Goal: Communication & Community: Ask a question

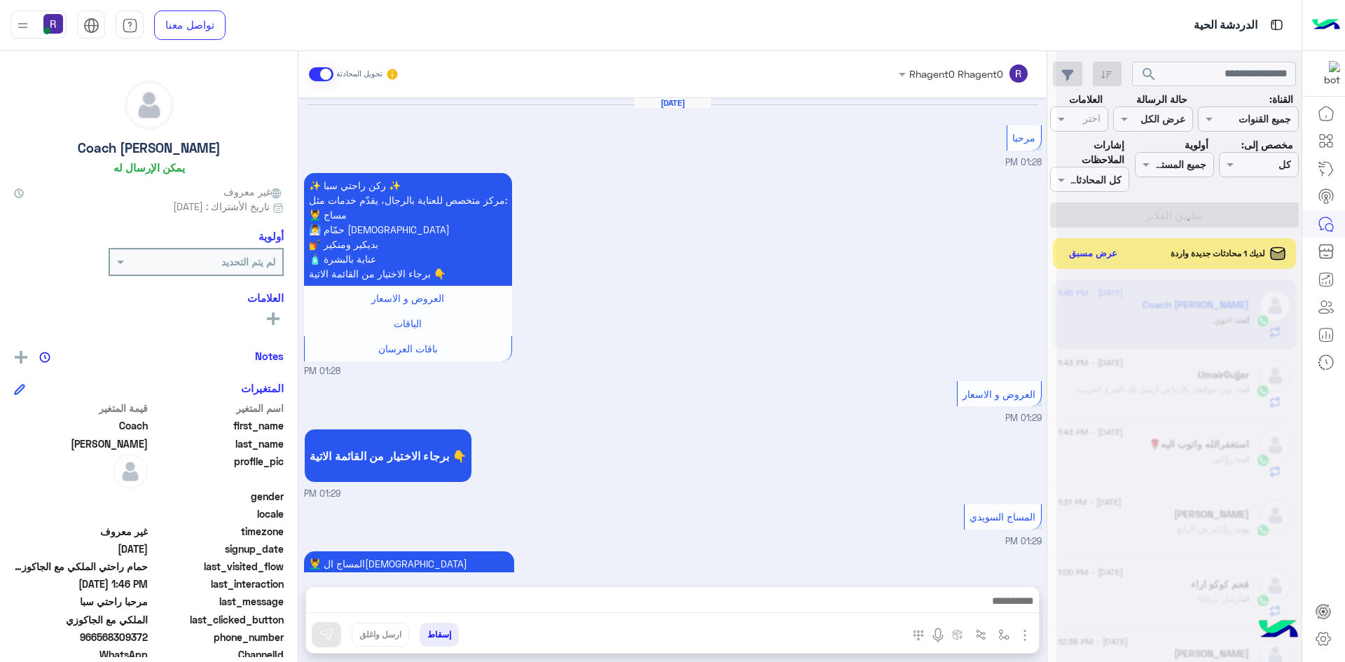
scroll to position [1658, 0]
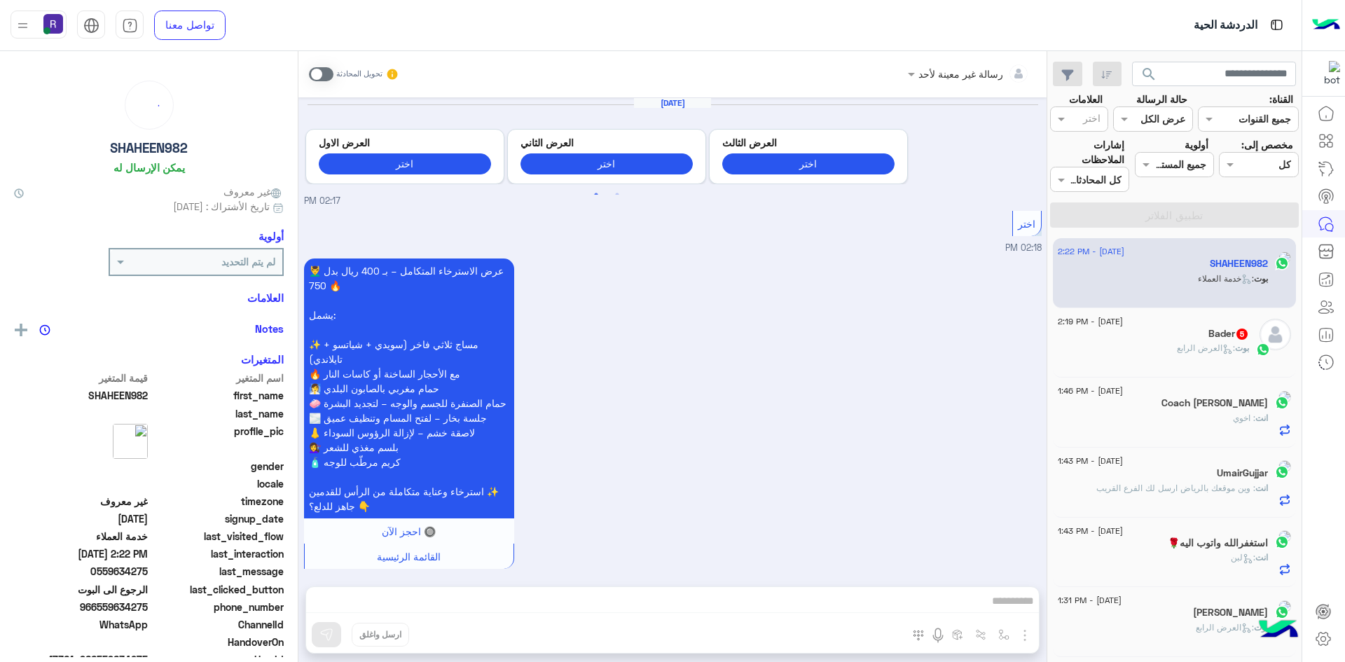
scroll to position [1621, 0]
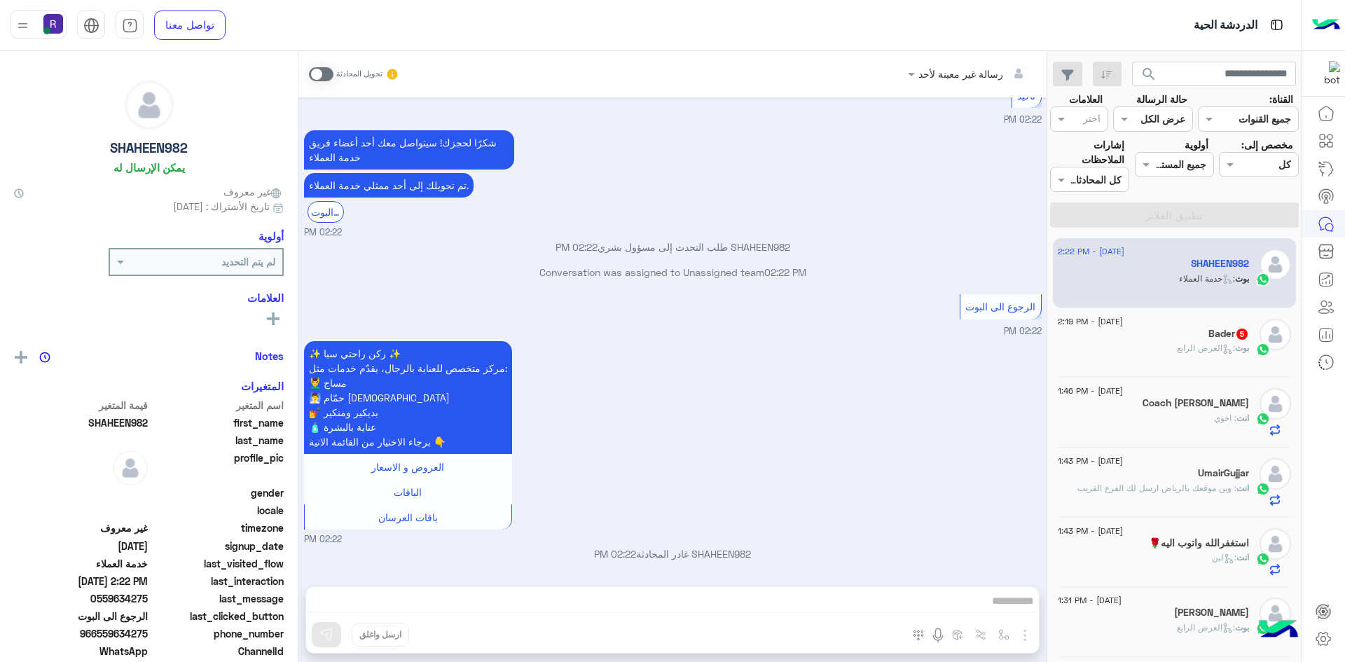
click at [1215, 341] on div "Bader 5" at bounding box center [1153, 335] width 191 height 15
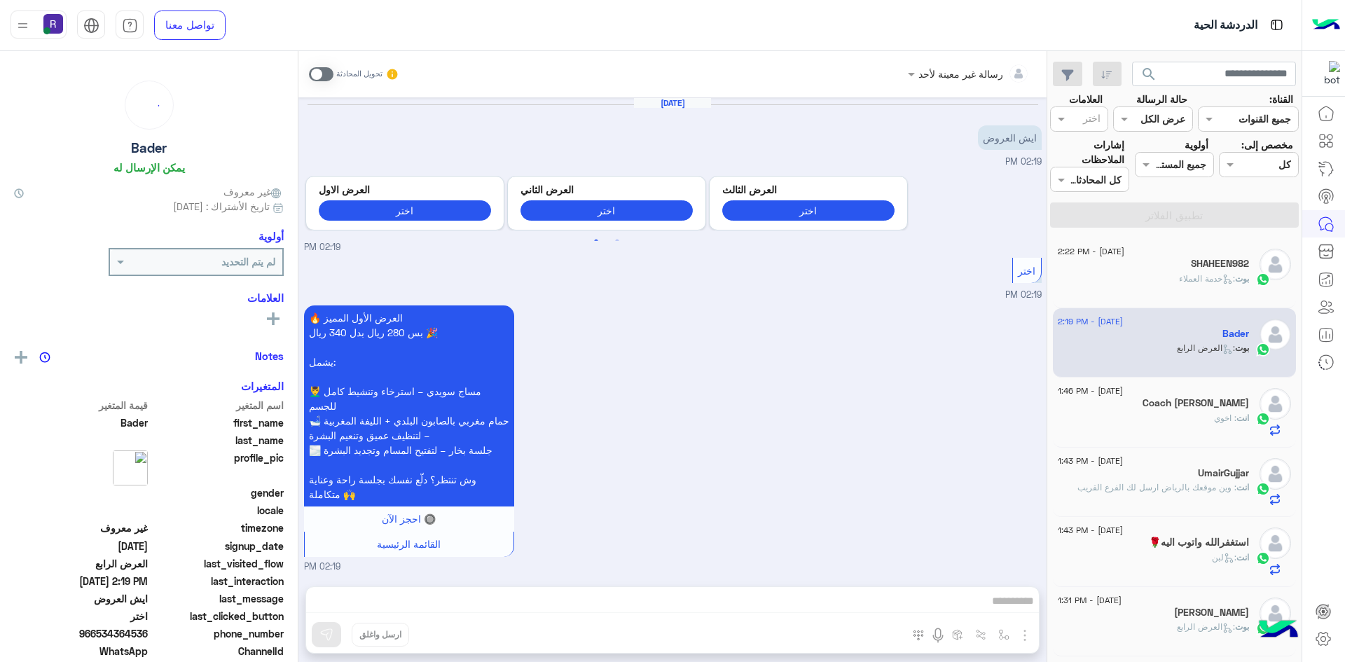
scroll to position [1194, 0]
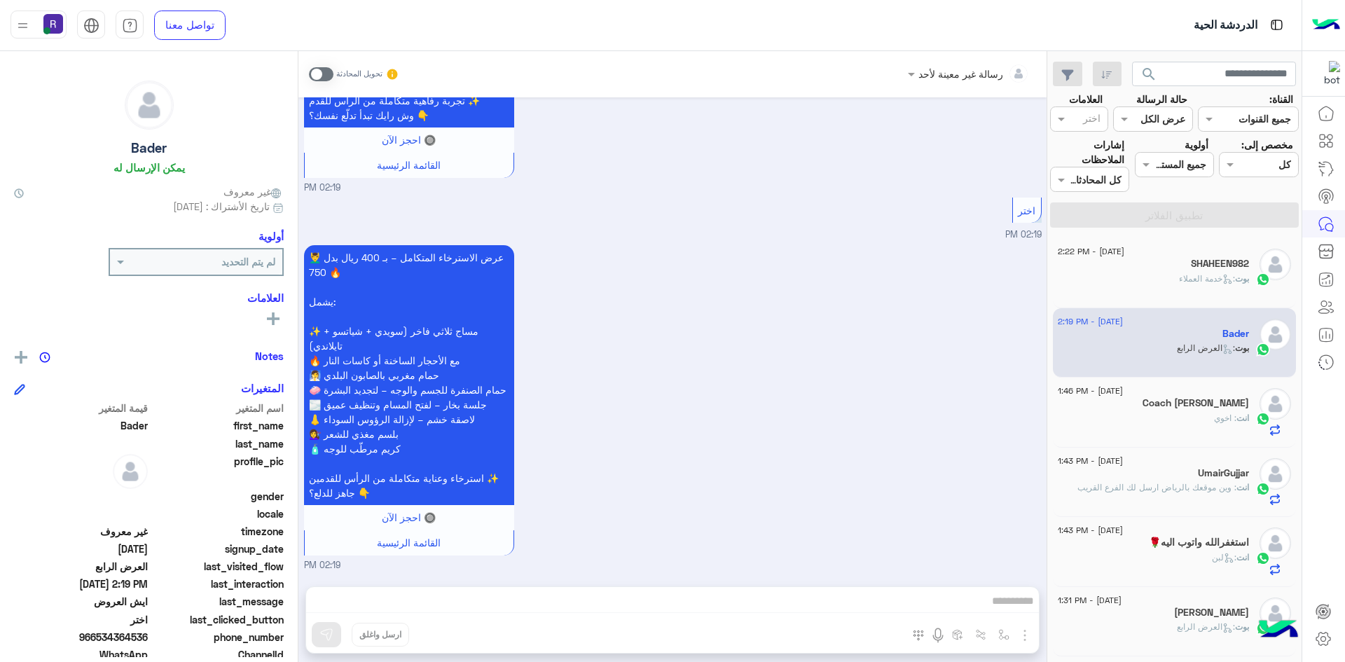
click at [324, 71] on span at bounding box center [321, 74] width 25 height 14
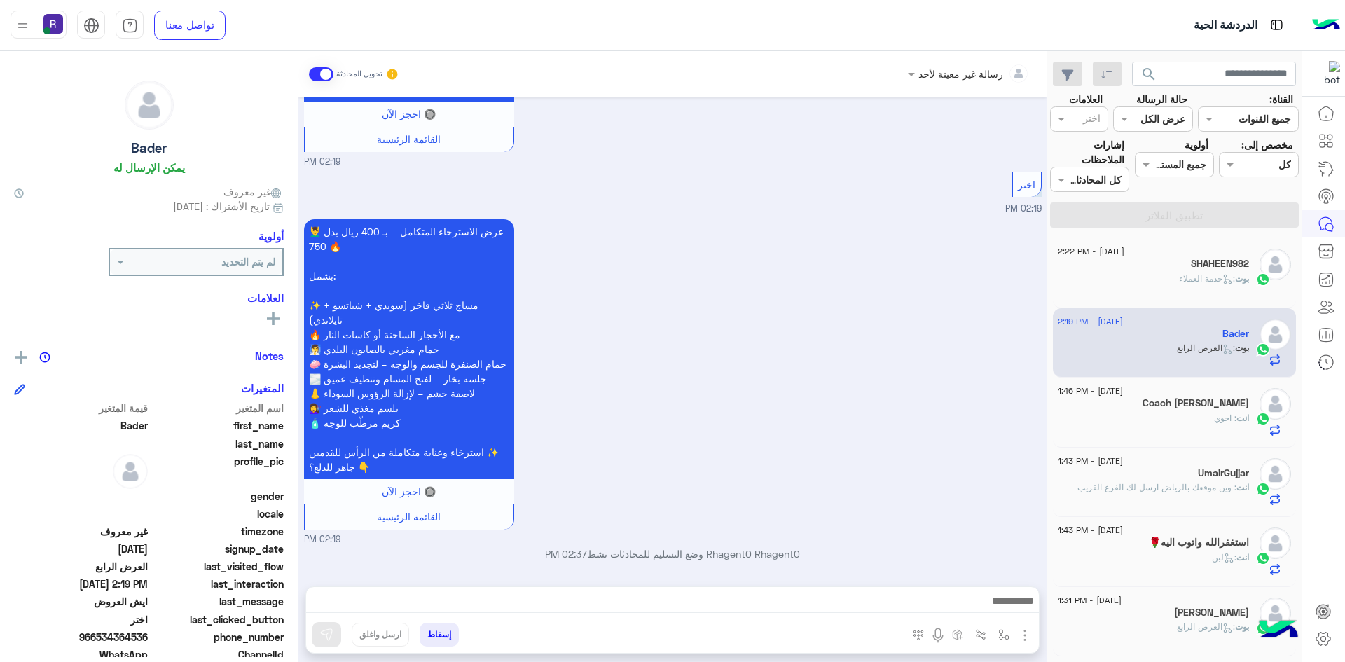
click at [1176, 286] on div "بوت : خدمة العملاء" at bounding box center [1153, 285] width 191 height 25
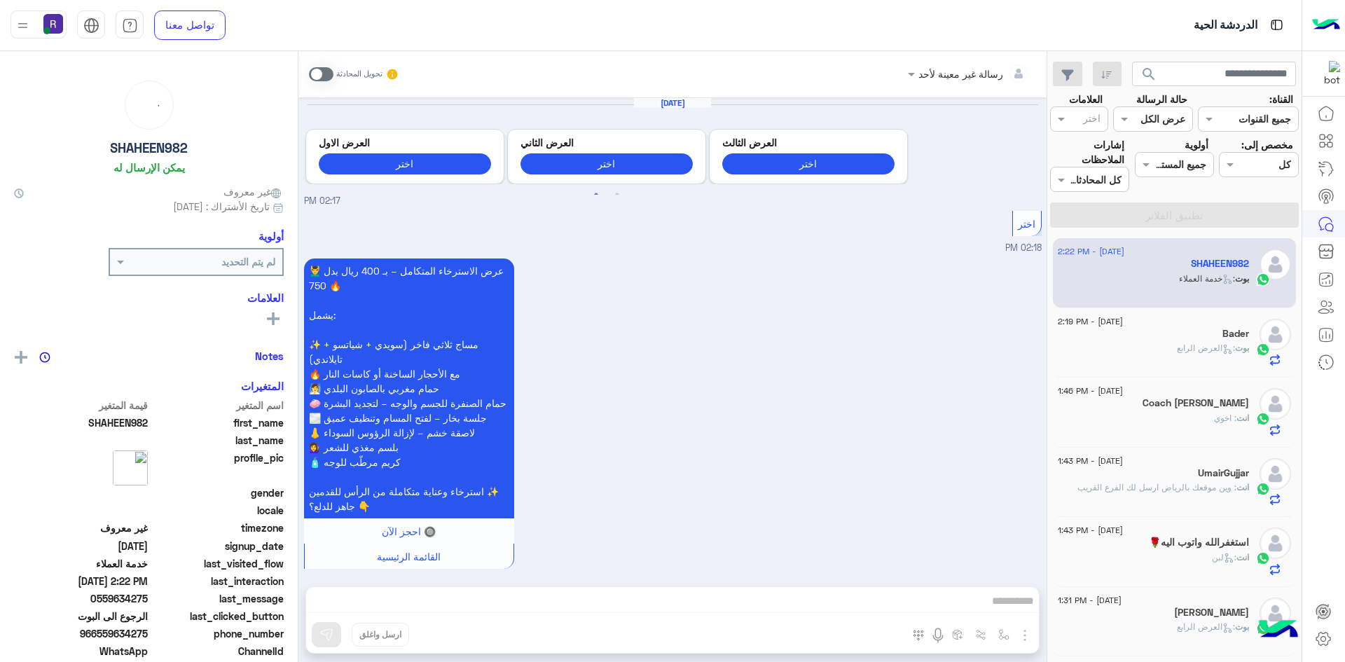
scroll to position [1621, 0]
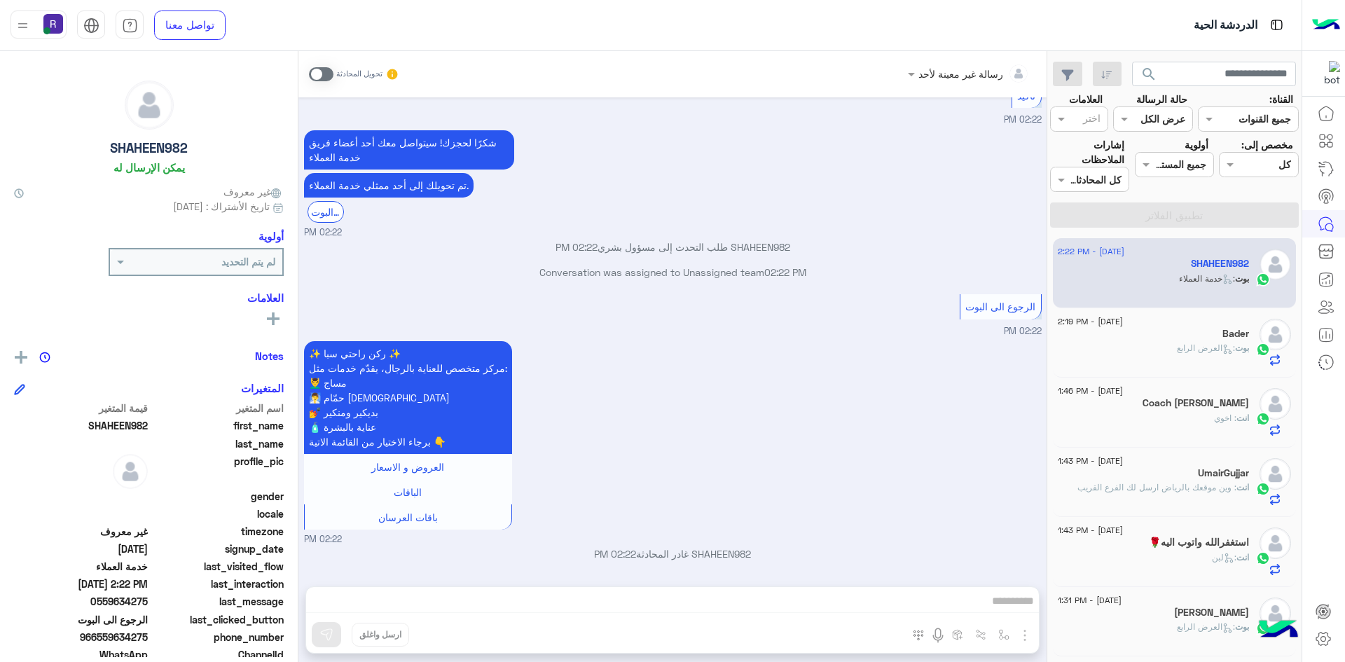
click at [1236, 353] on span "بوت" at bounding box center [1242, 348] width 14 height 11
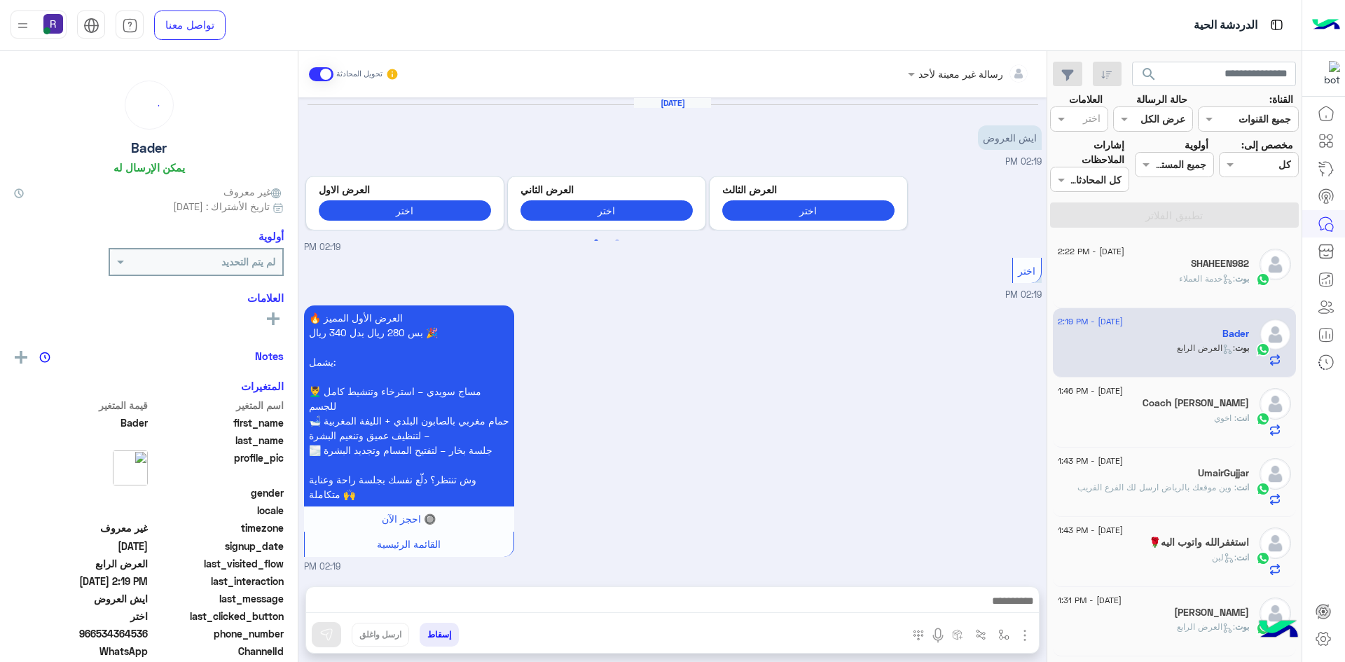
scroll to position [1220, 0]
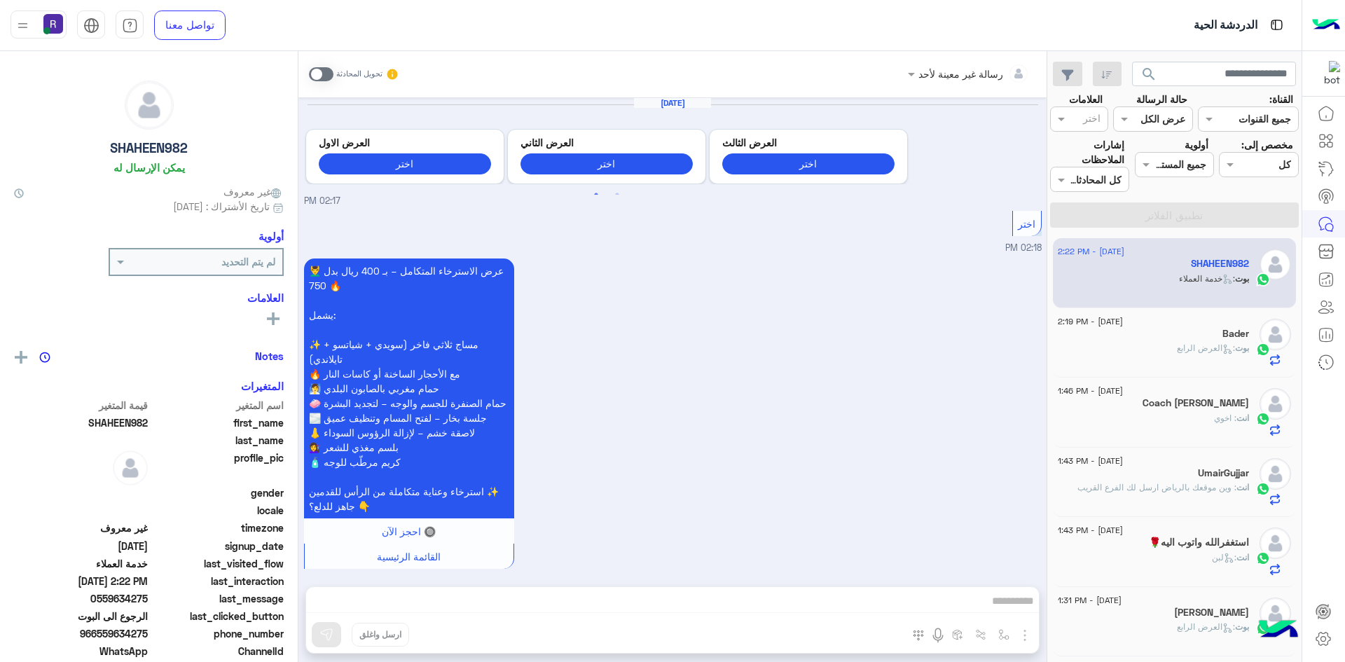
scroll to position [1621, 0]
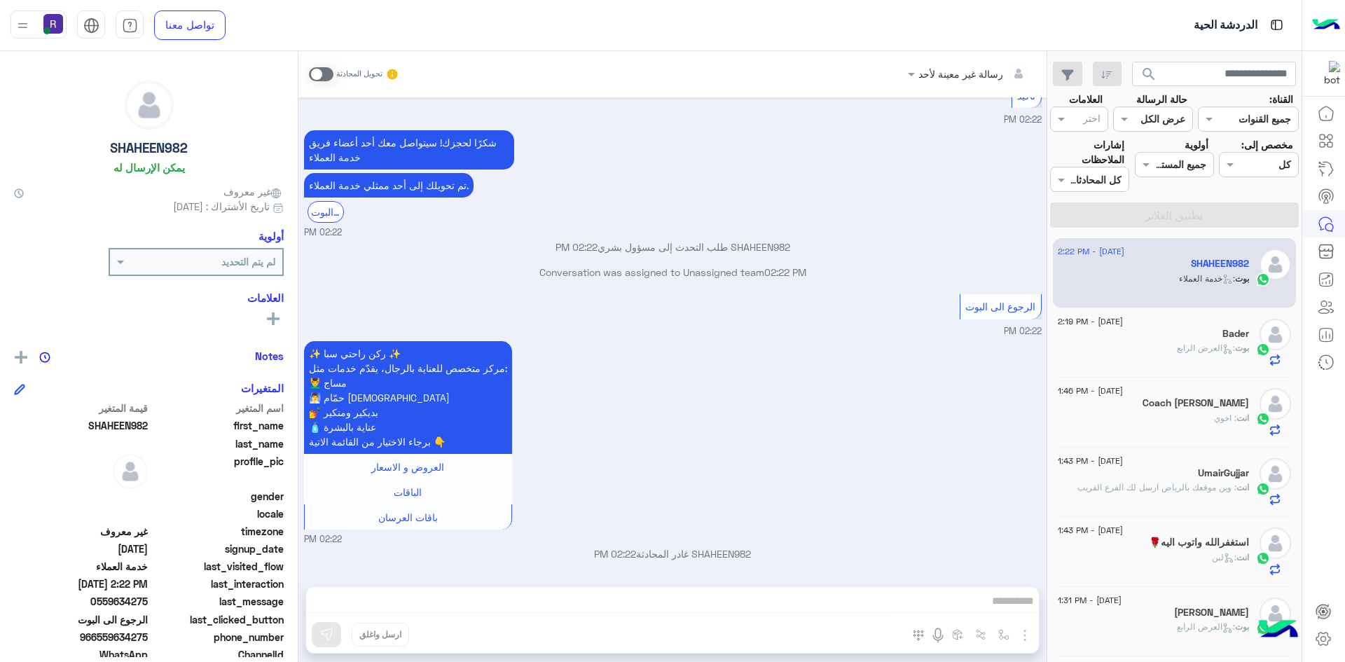
click at [1143, 348] on div "بوت : العرض الرابع" at bounding box center [1153, 354] width 191 height 25
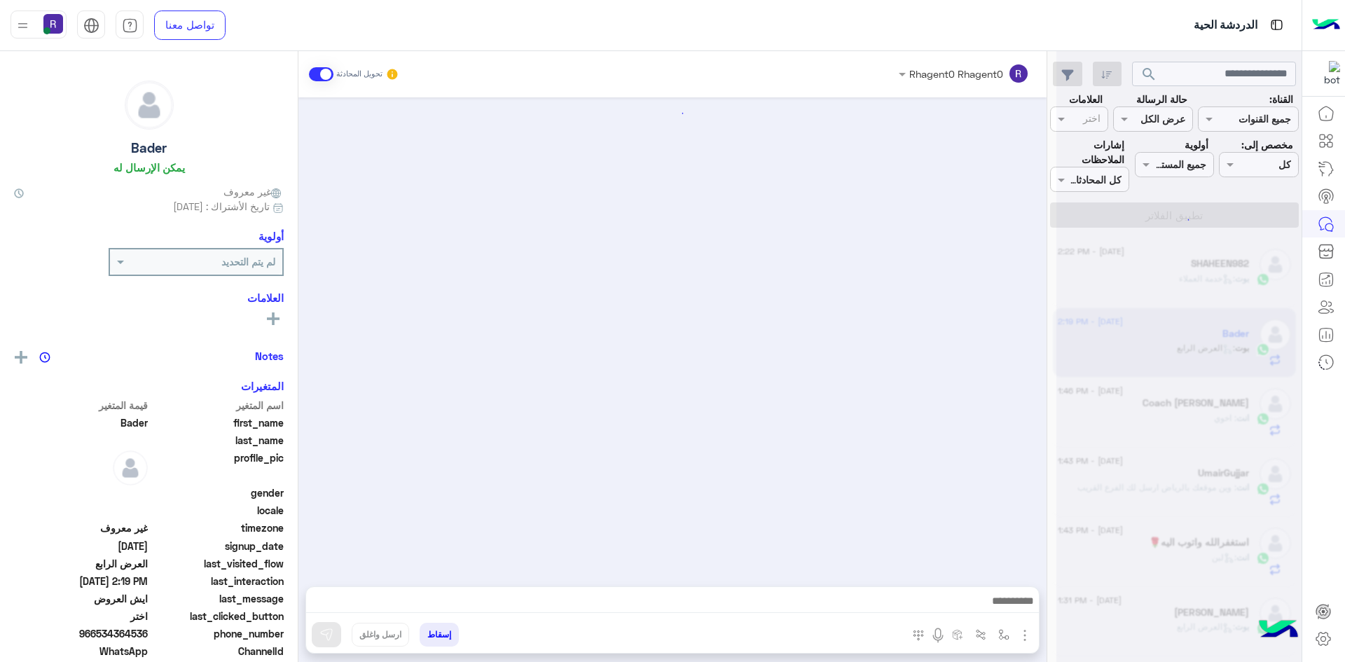
scroll to position [1220, 0]
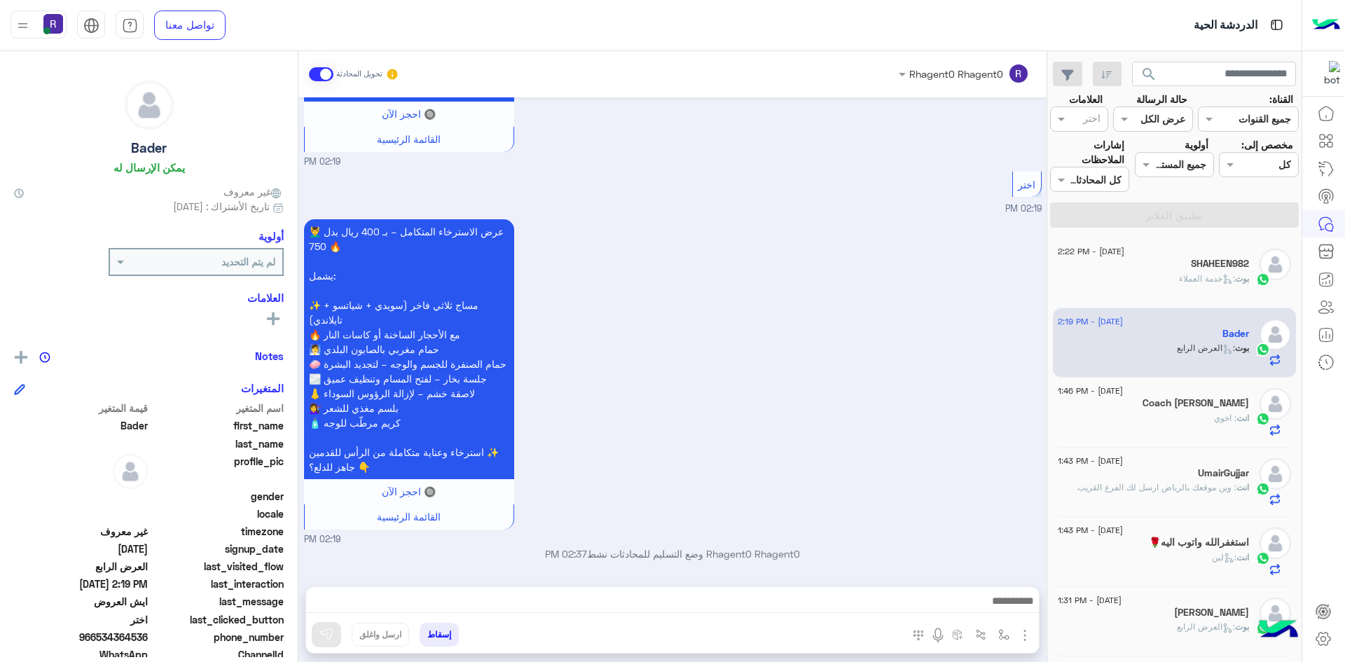
click at [1194, 421] on div "انت : اخوي" at bounding box center [1153, 424] width 191 height 25
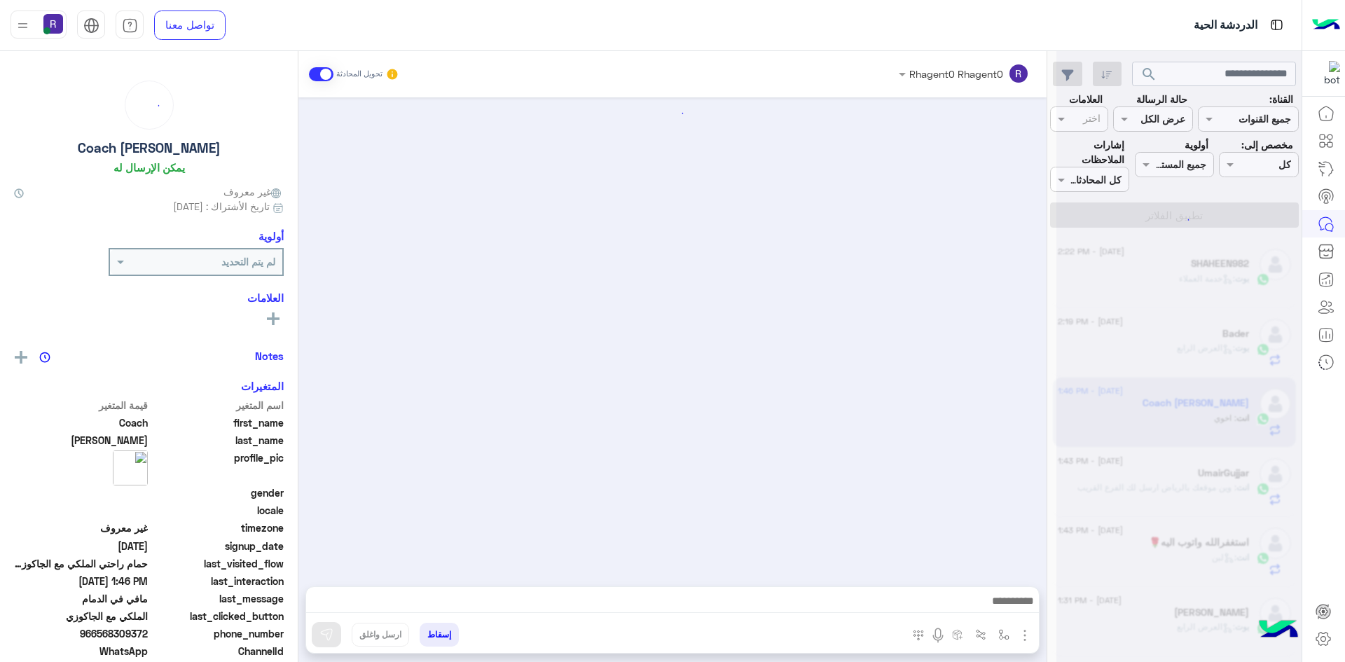
scroll to position [1658, 0]
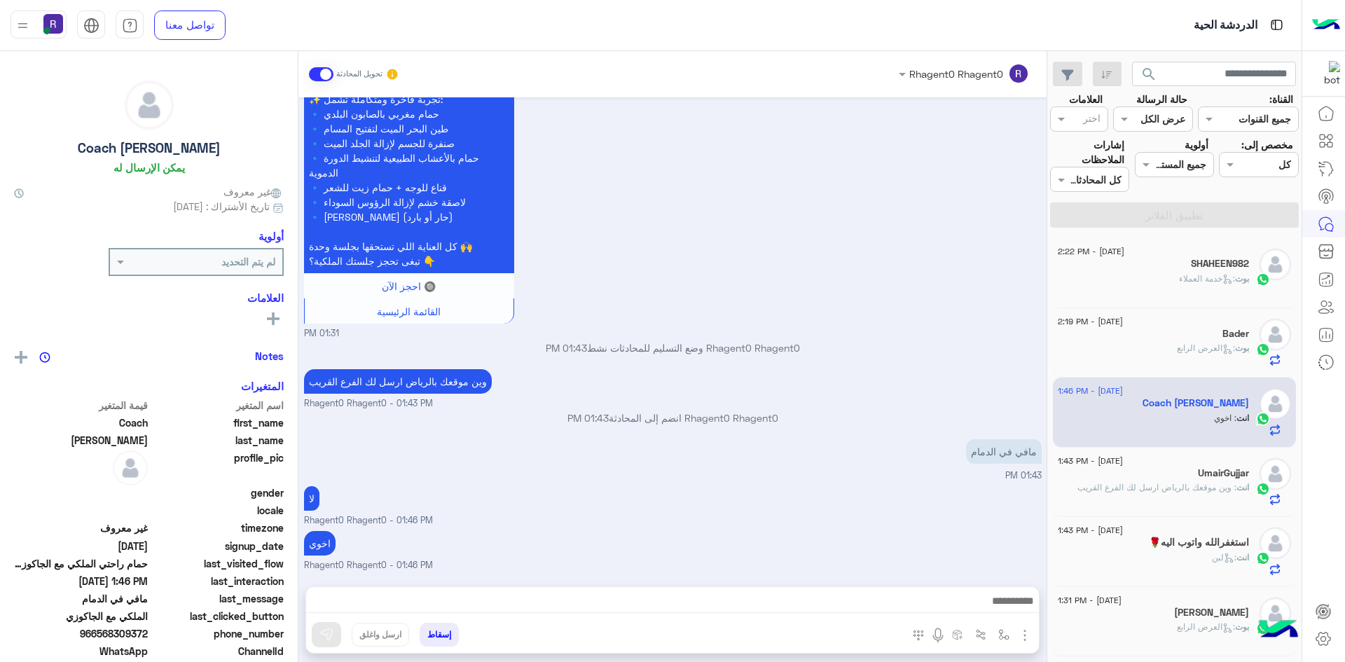
click at [1201, 282] on span ": خدمة العملاء" at bounding box center [1207, 278] width 56 height 11
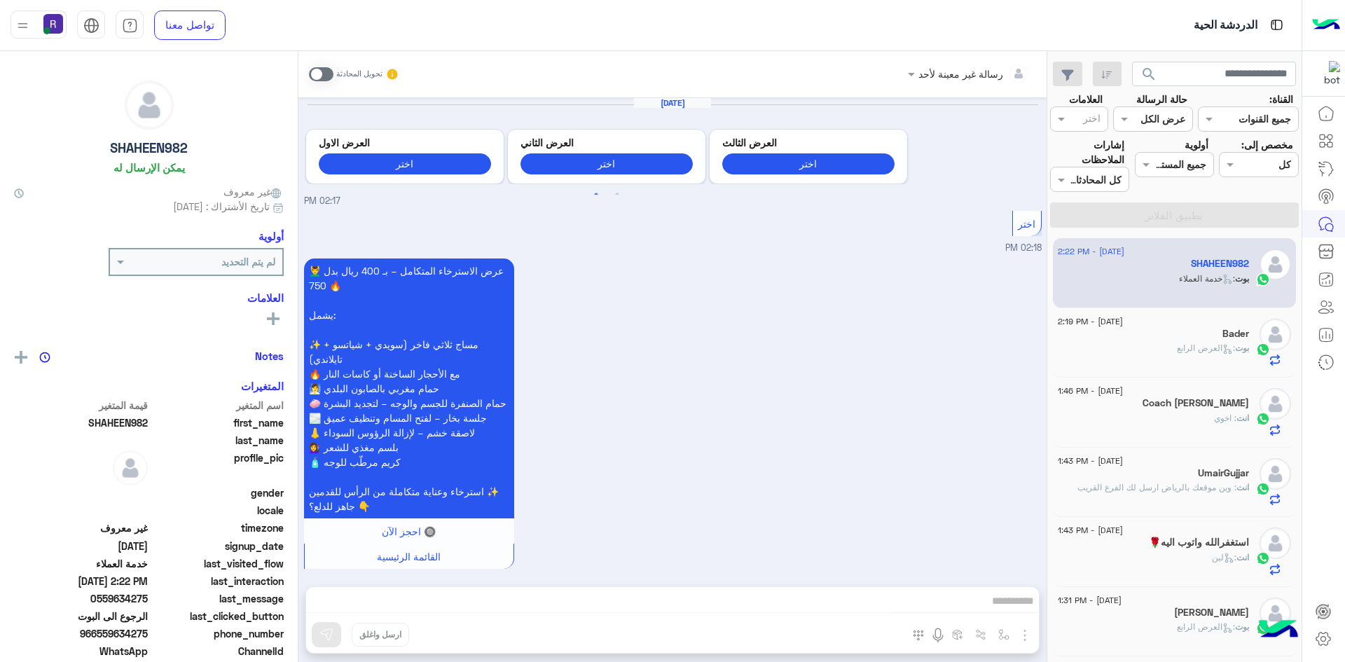
scroll to position [1621, 0]
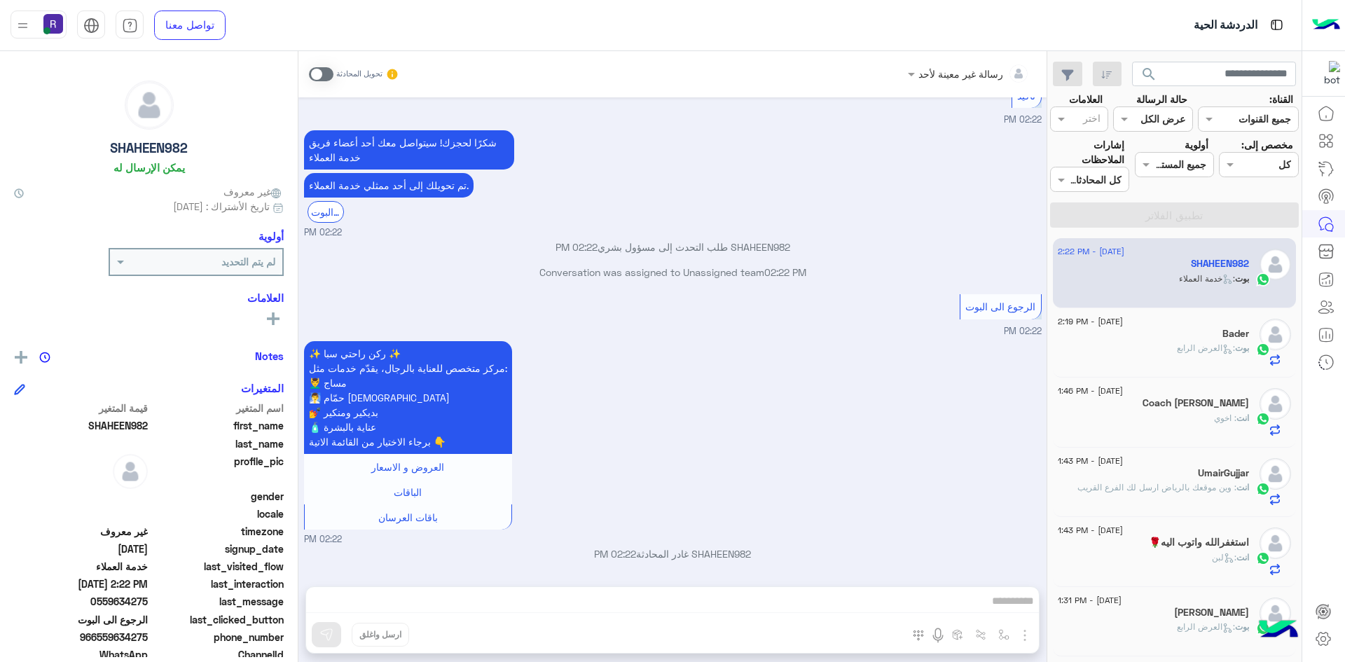
click at [1171, 352] on div "بوت : العرض الرابع" at bounding box center [1153, 354] width 191 height 25
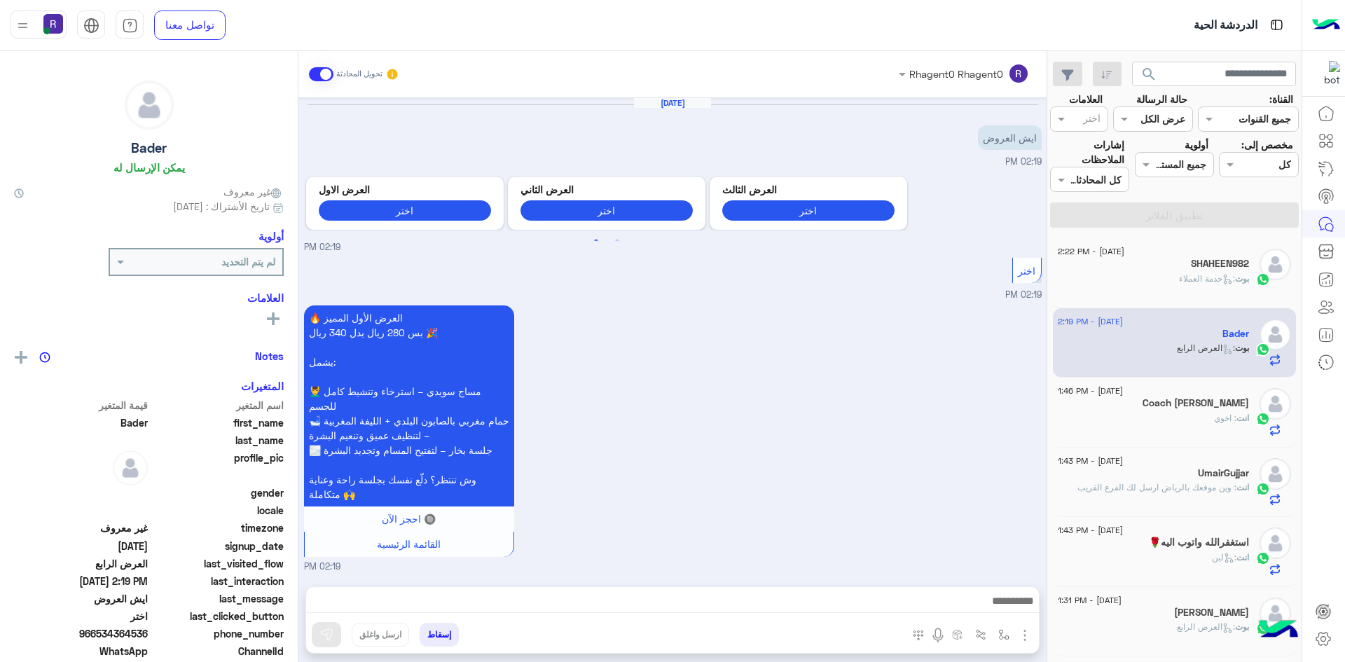
scroll to position [1220, 0]
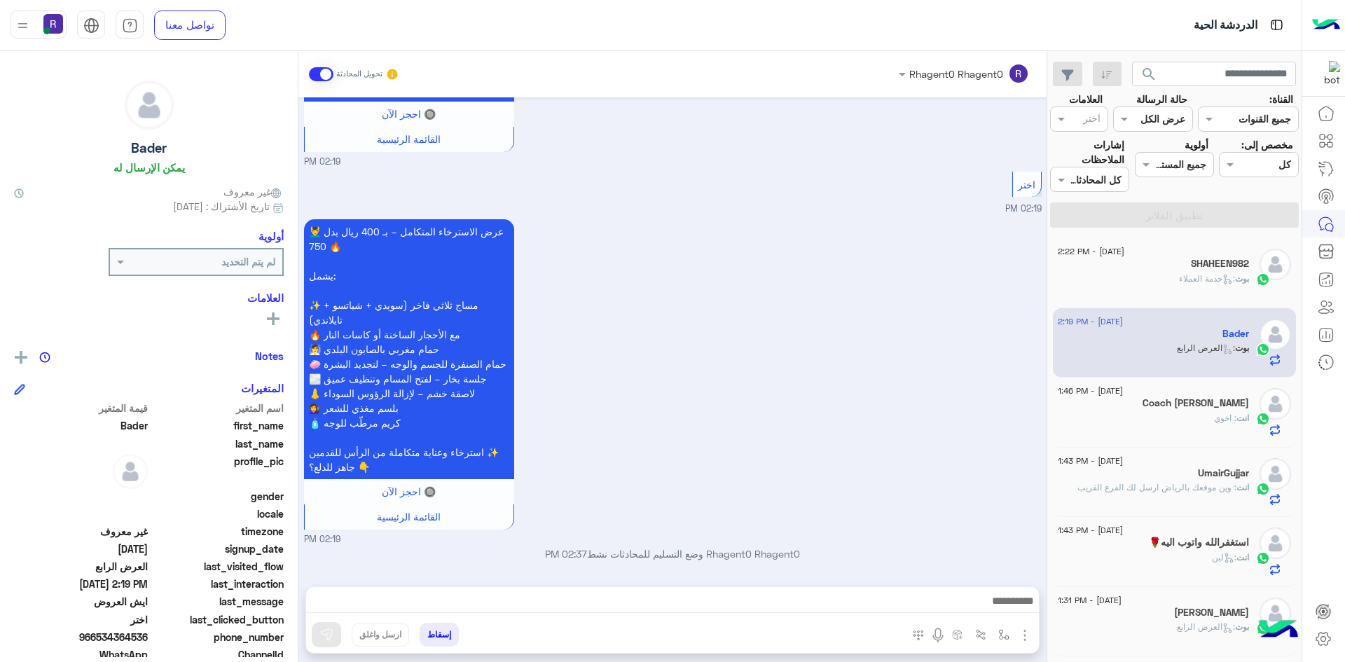
click at [1219, 270] on div "SHAHEEN982" at bounding box center [1153, 265] width 191 height 15
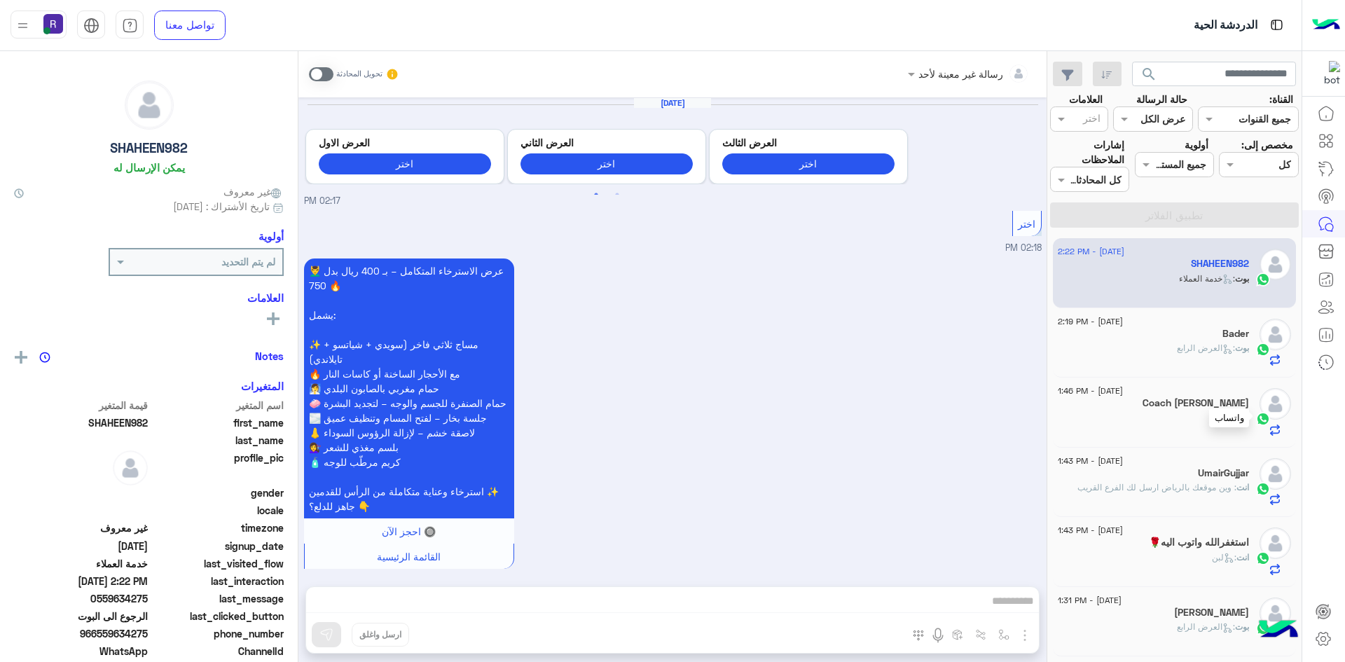
scroll to position [1621, 0]
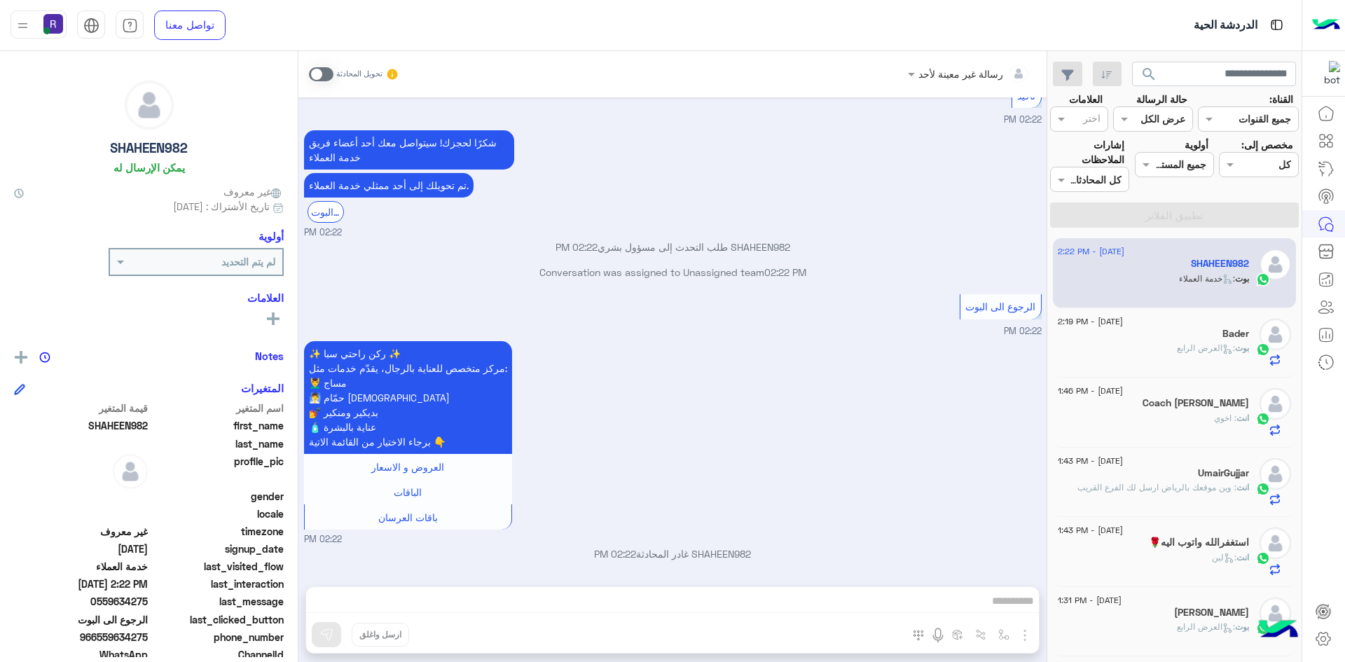
click at [1201, 350] on span ": العرض الرابع" at bounding box center [1206, 348] width 58 height 11
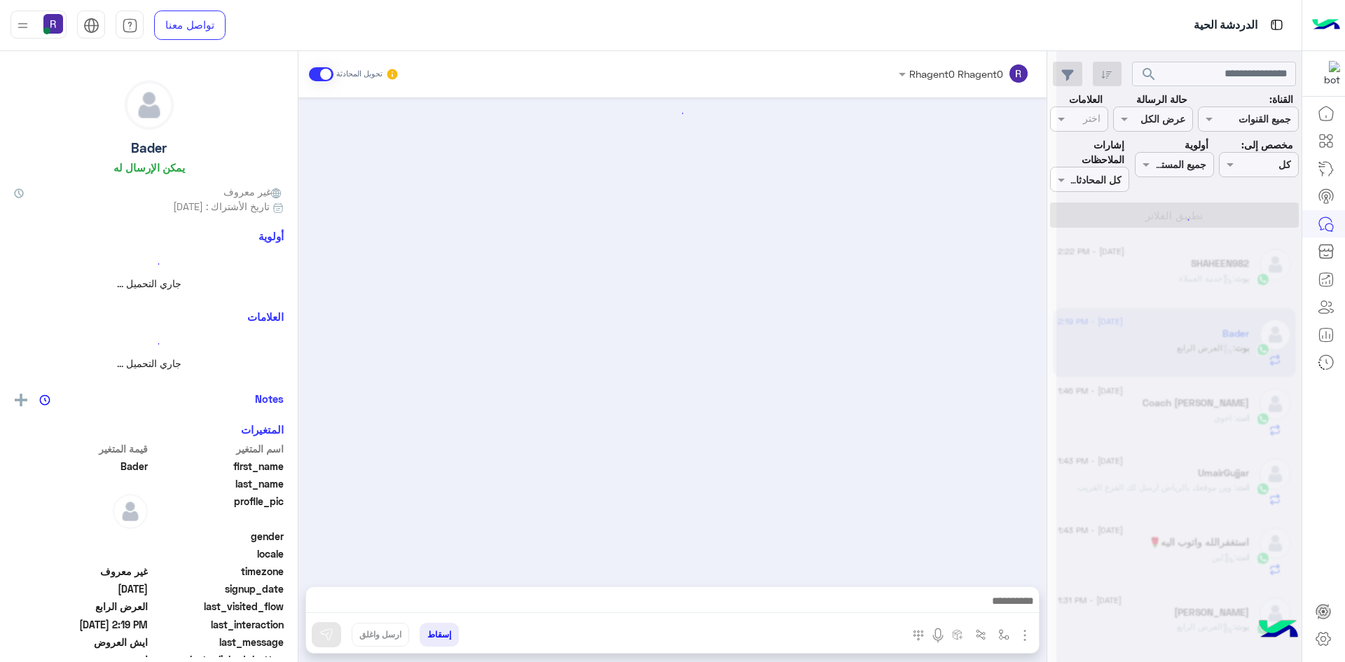
scroll to position [1220, 0]
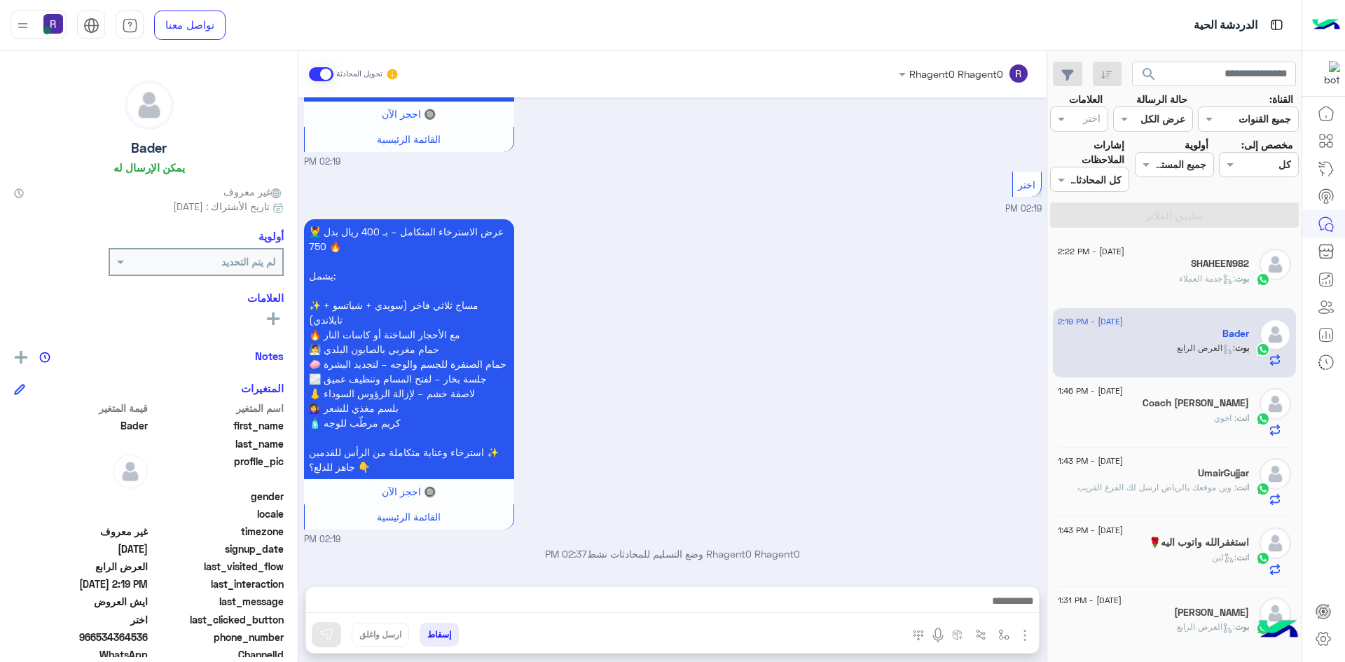
click at [1177, 271] on div "SHAHEEN982" at bounding box center [1153, 265] width 191 height 15
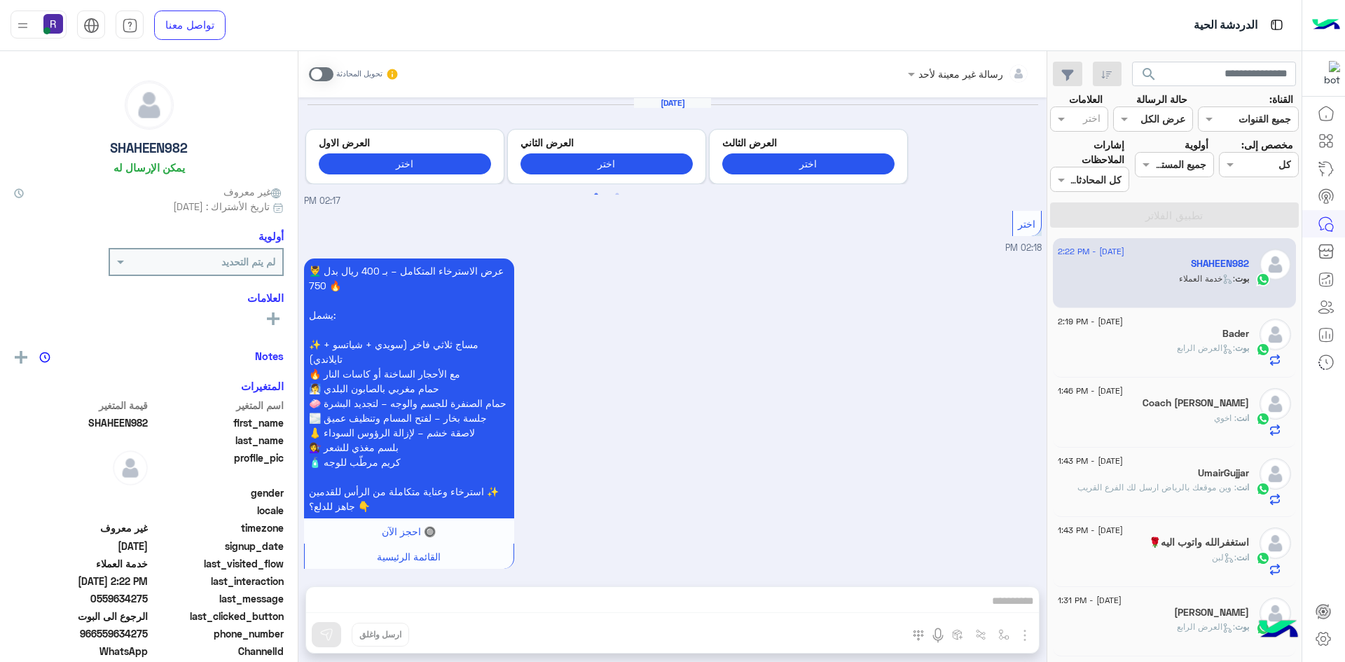
scroll to position [1621, 0]
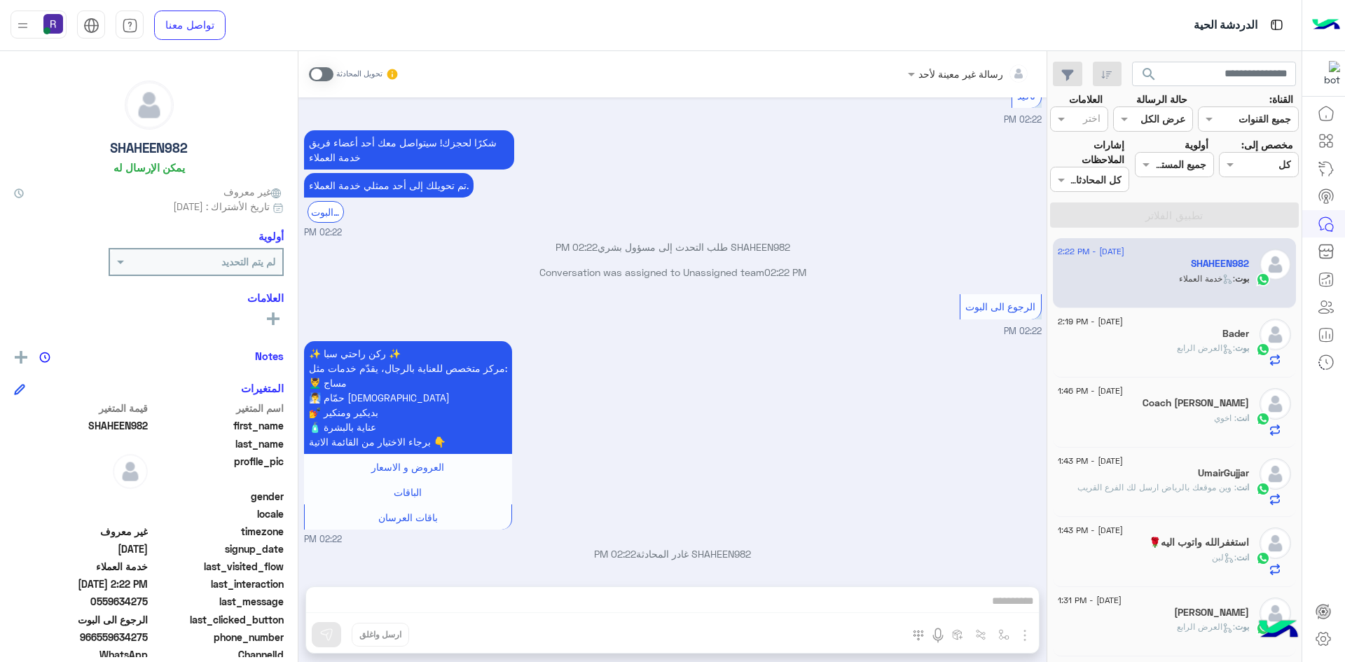
click at [330, 72] on span at bounding box center [321, 74] width 25 height 14
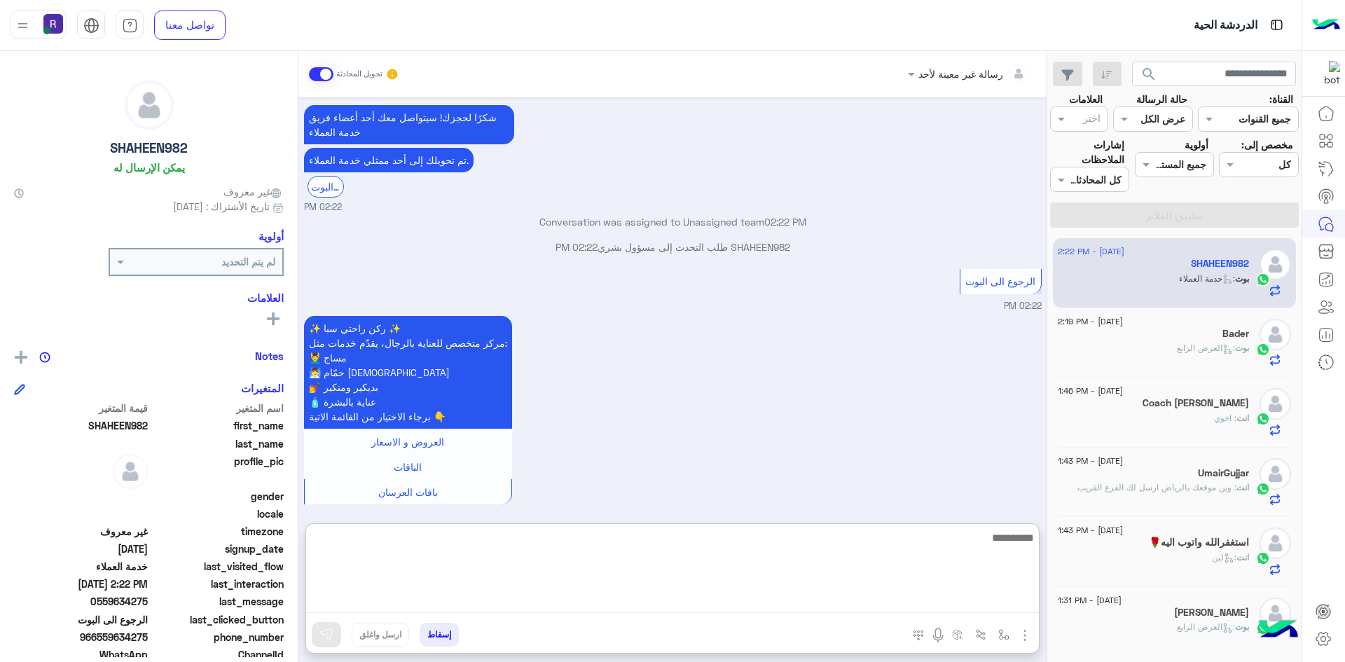
paste textarea "**********"
type textarea "**********"
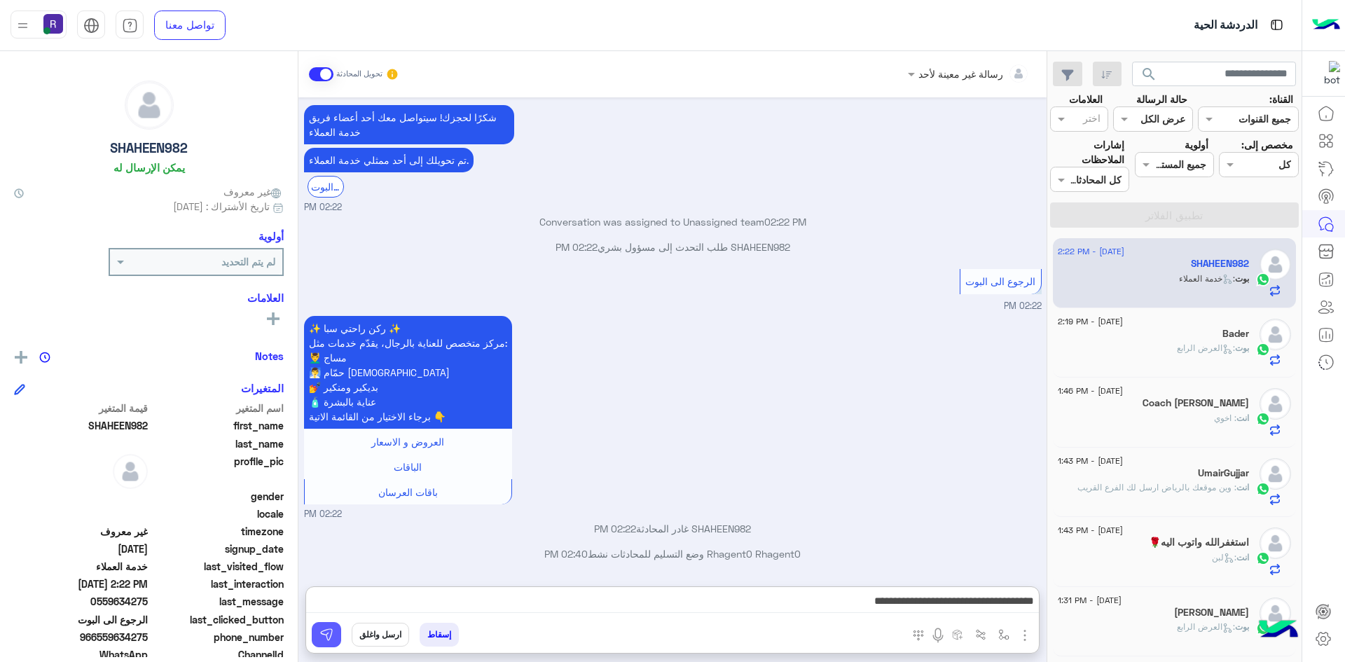
click at [322, 637] on img at bounding box center [326, 635] width 14 height 14
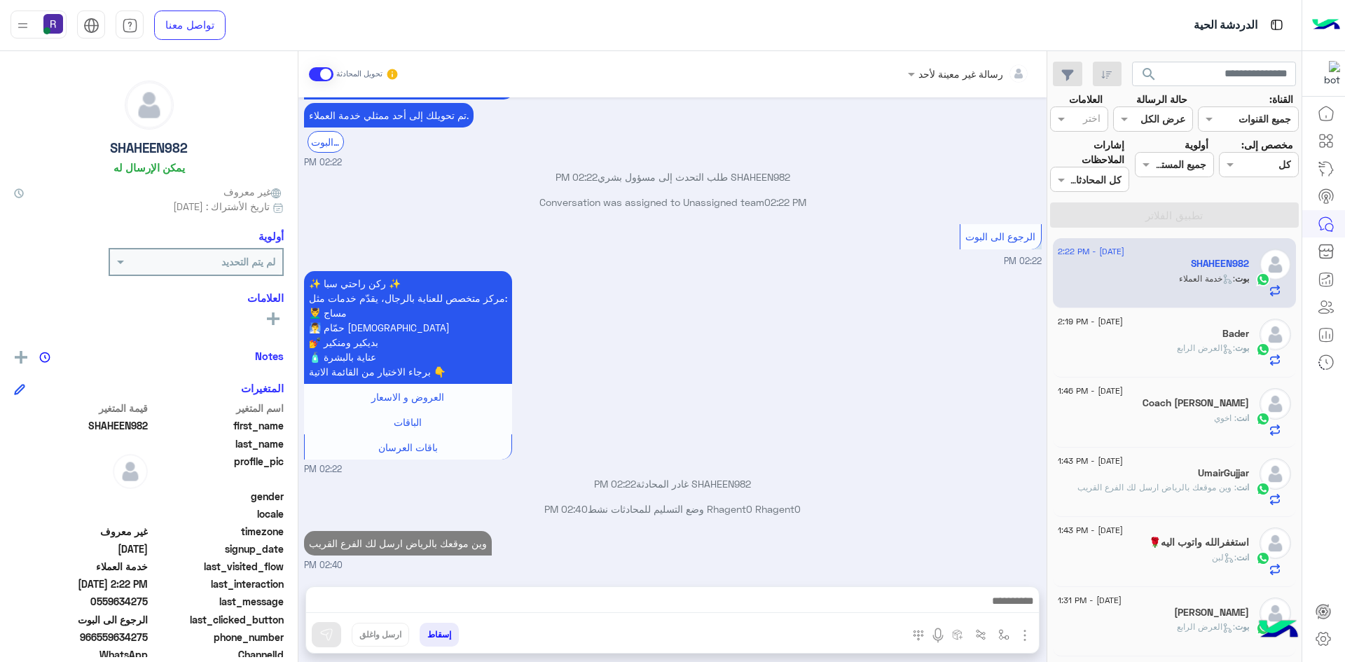
click at [1241, 352] on span "بوت" at bounding box center [1242, 348] width 14 height 11
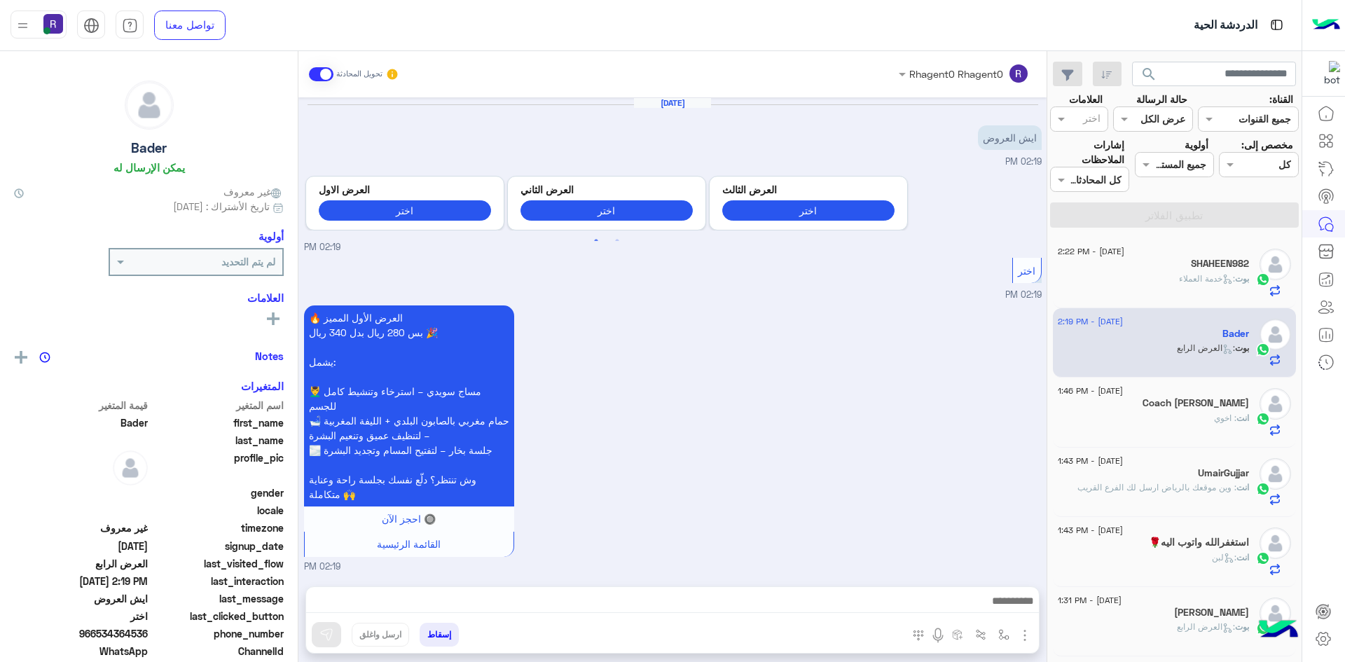
scroll to position [1220, 0]
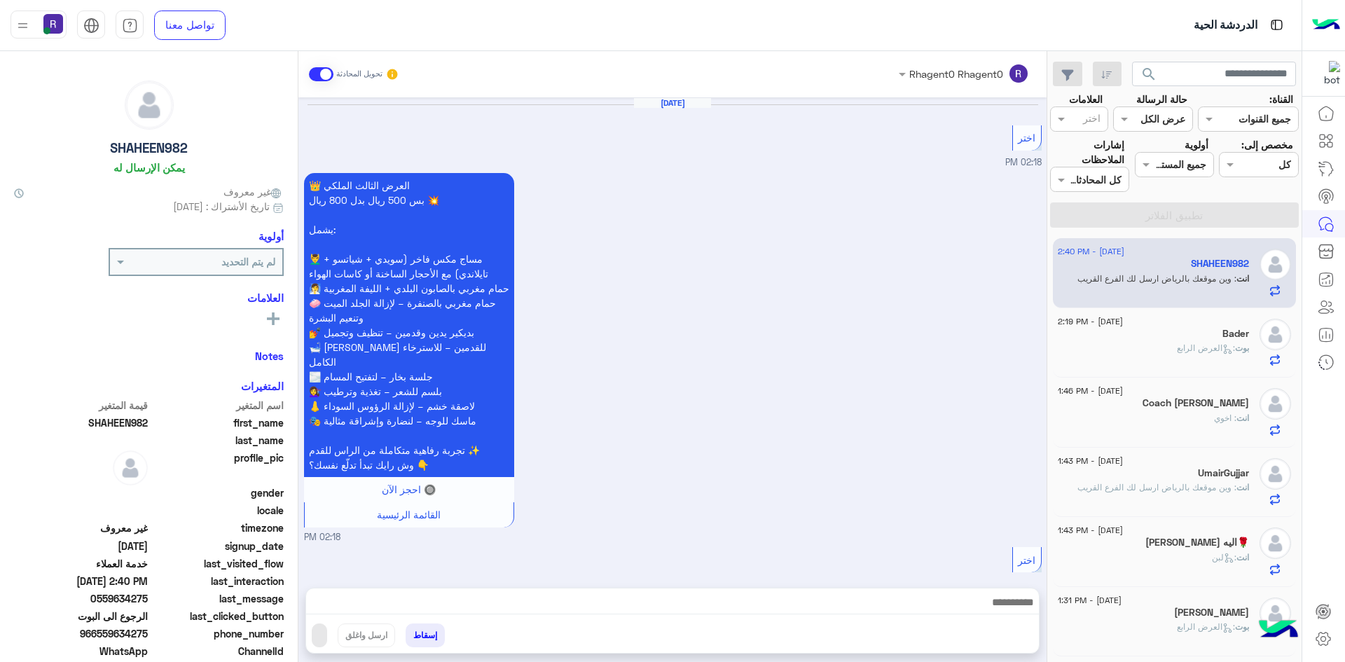
scroll to position [1253, 0]
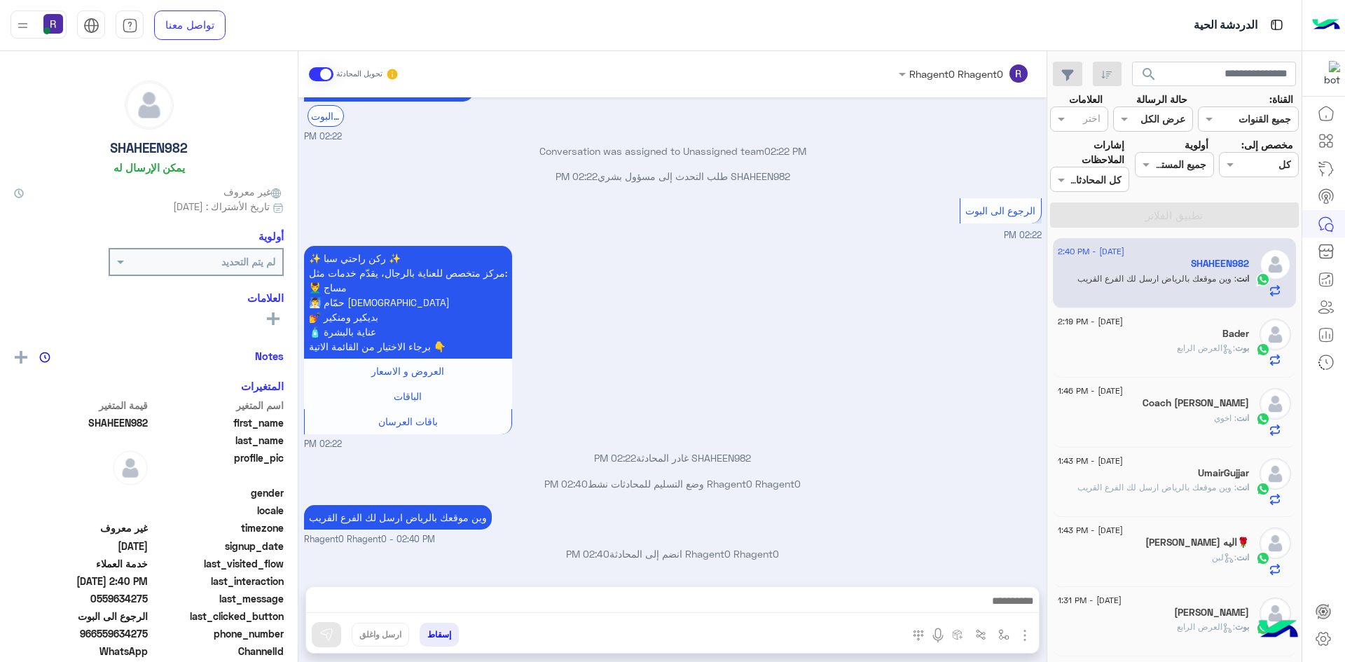
click at [1185, 485] on span ": وين موقعك بالرياض ارسل لك الفرع القريب" at bounding box center [1156, 487] width 159 height 11
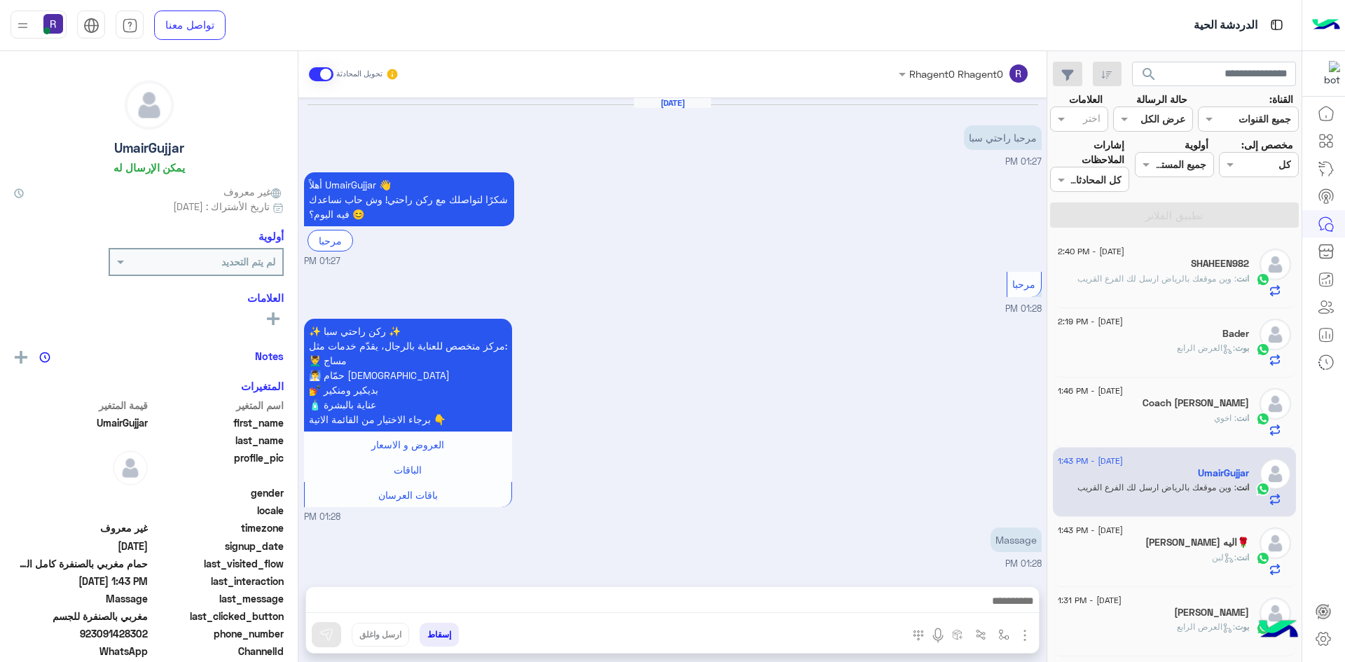
scroll to position [1418, 0]
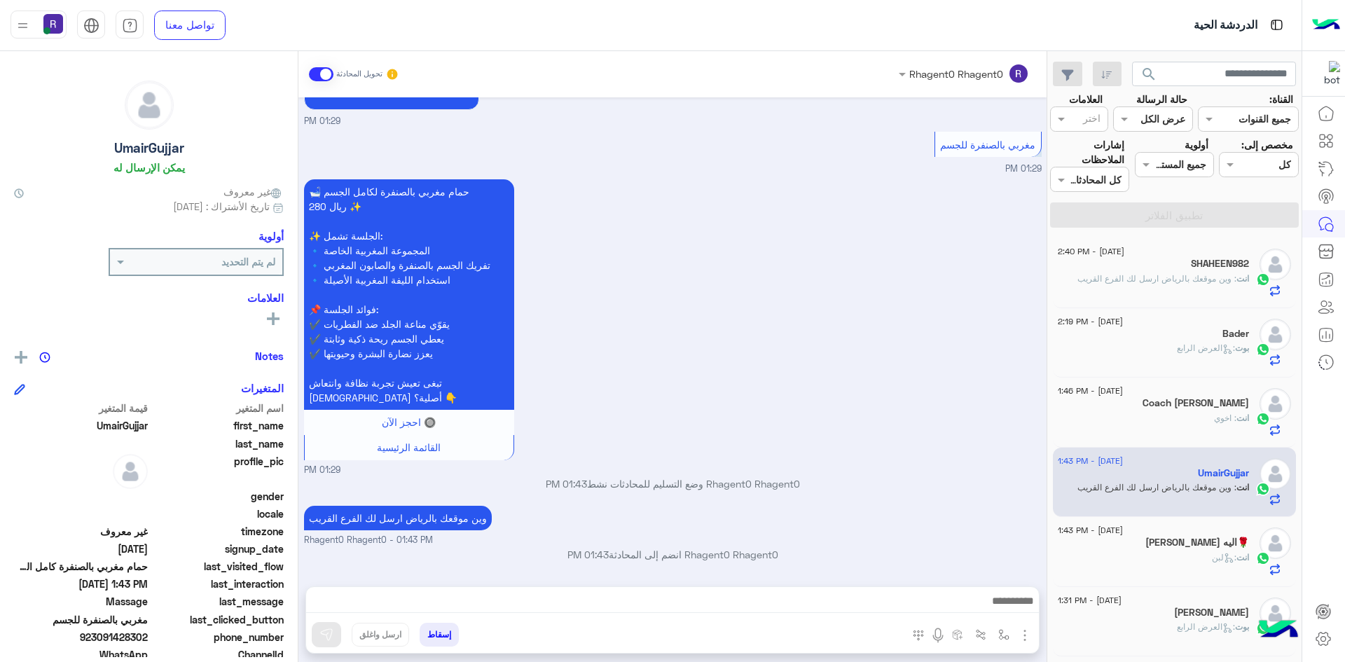
click at [1165, 264] on div "SHAHEEN982" at bounding box center [1153, 265] width 191 height 15
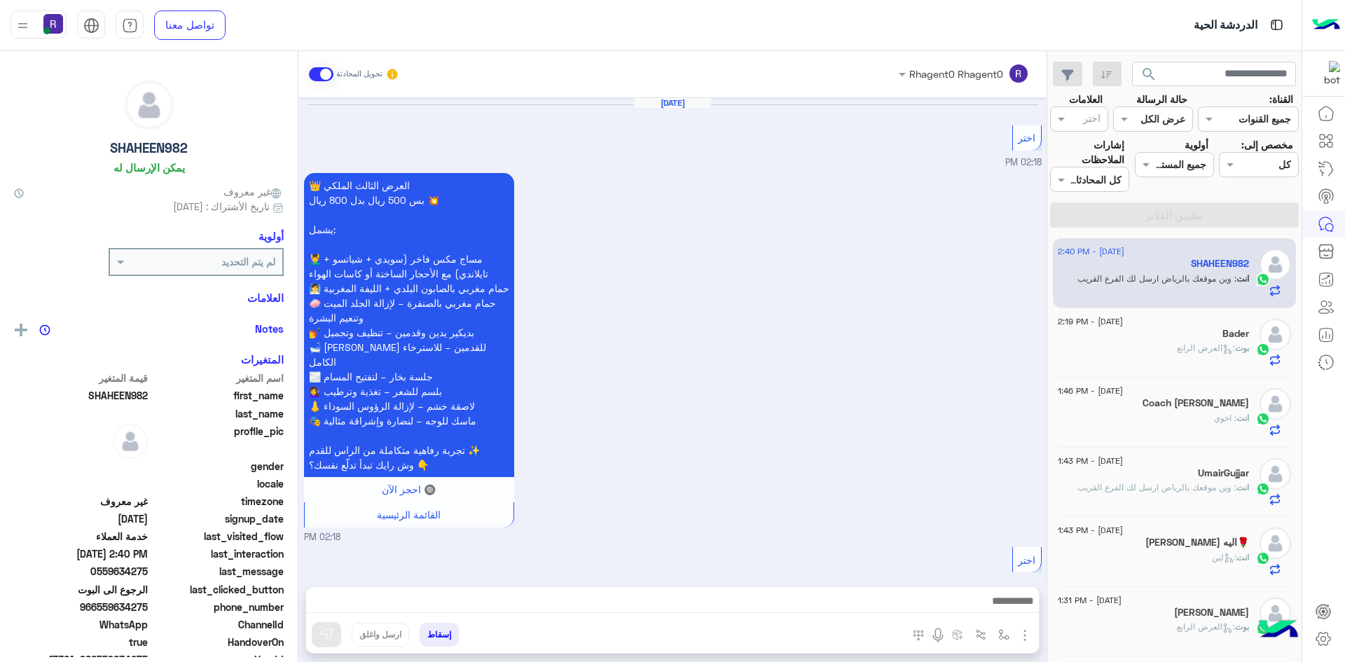
scroll to position [1253, 0]
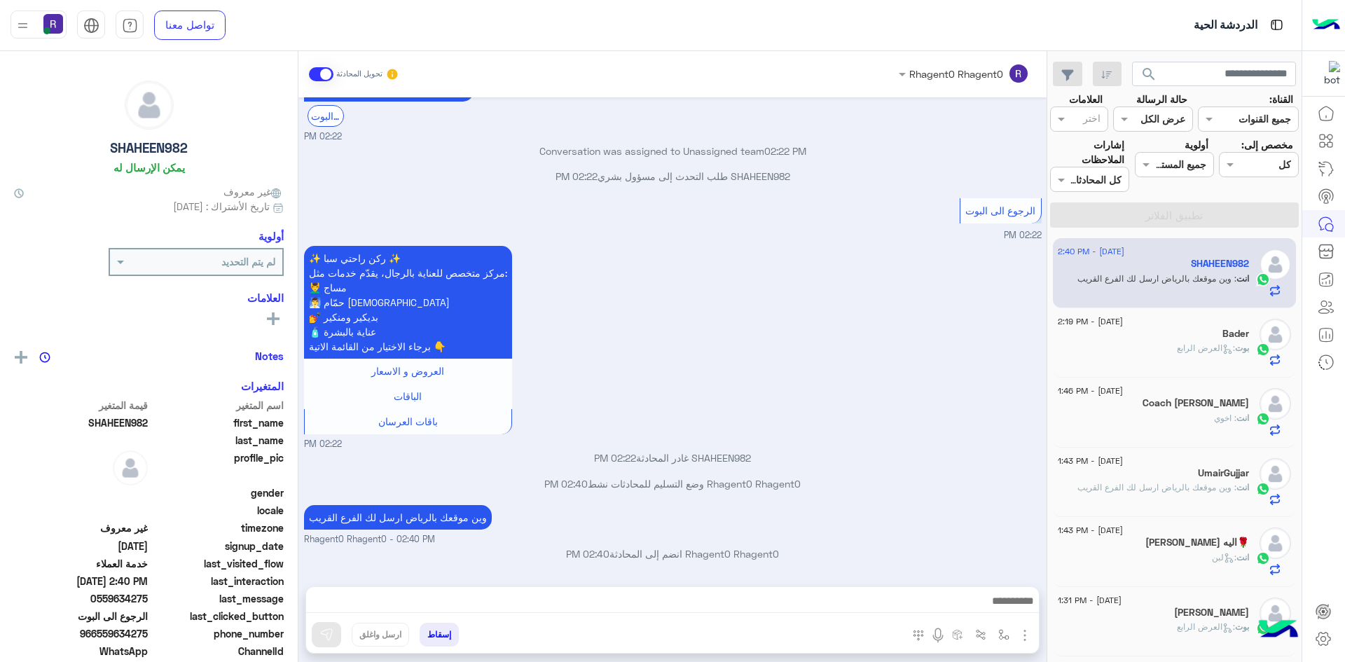
click at [1156, 343] on div "بوت : العرض الرابع" at bounding box center [1153, 354] width 191 height 25
